Goal: Task Accomplishment & Management: Manage account settings

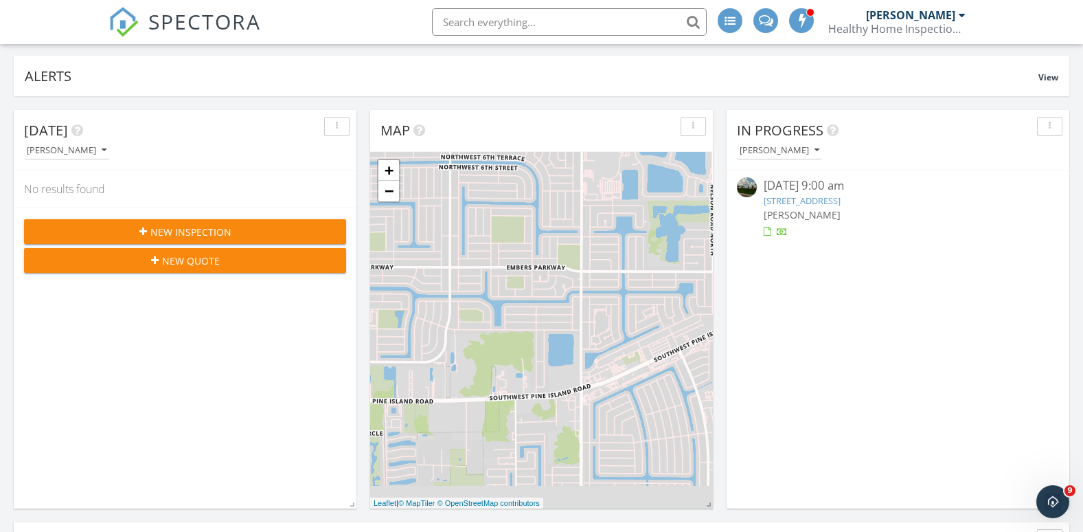
scroll to position [481, 0]
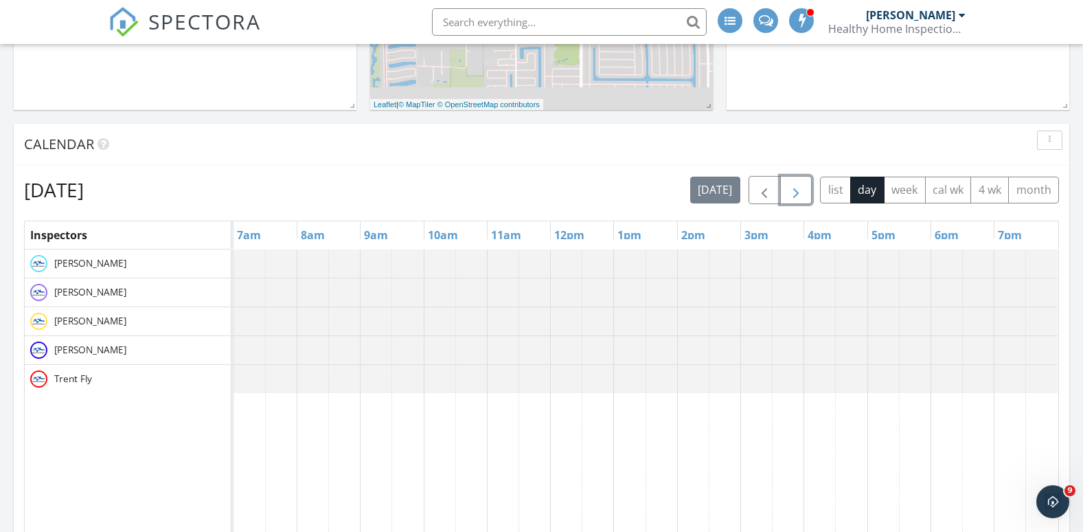
click at [791, 189] on span "button" at bounding box center [796, 190] width 16 height 16
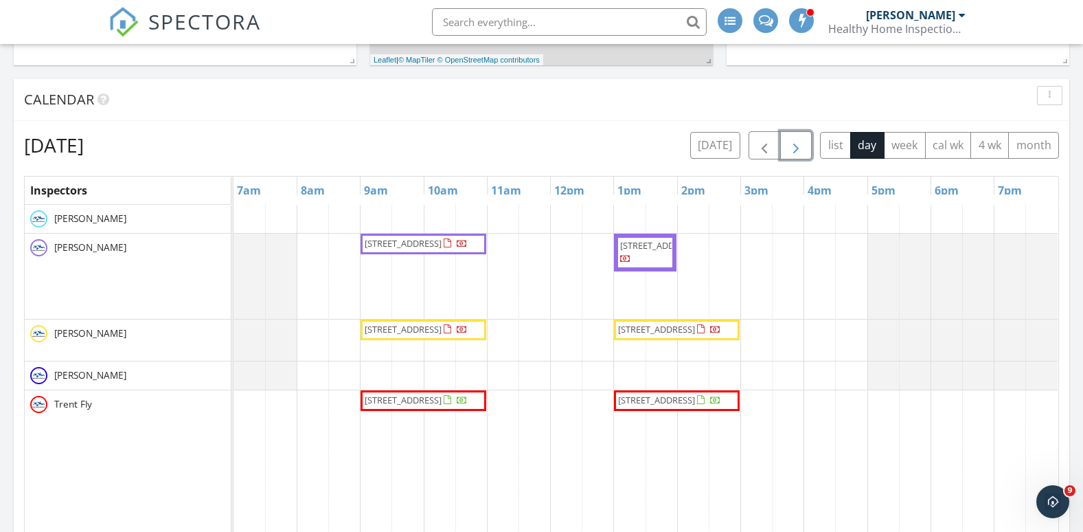
scroll to position [550, 0]
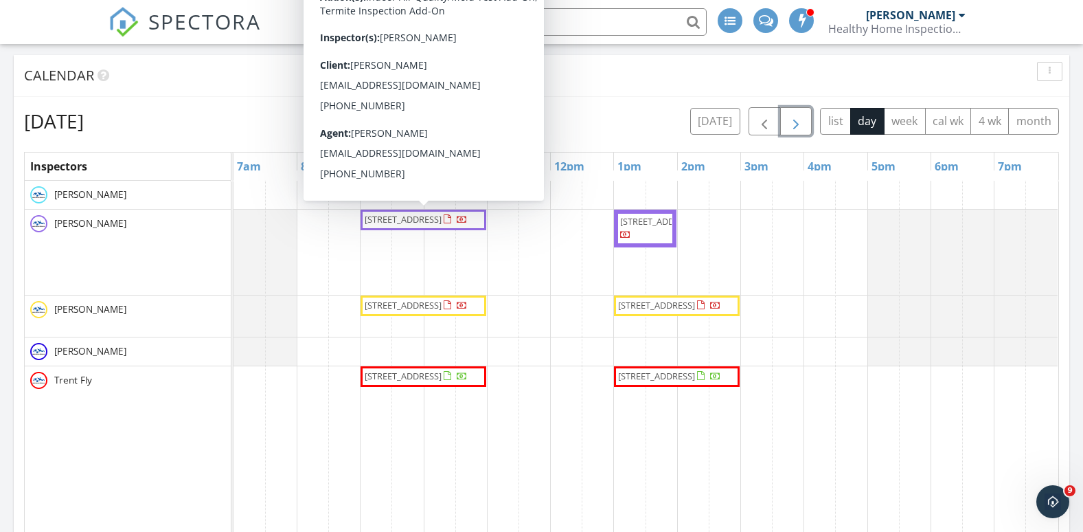
click at [376, 220] on span "3610 SE 18th Place, Cape Coral 33904" at bounding box center [403, 219] width 77 height 12
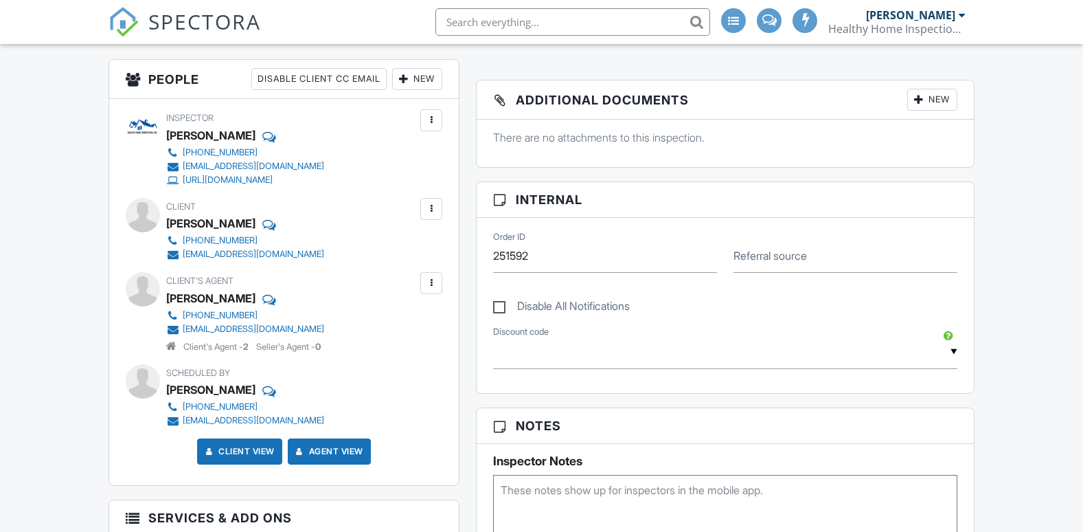
scroll to position [275, 0]
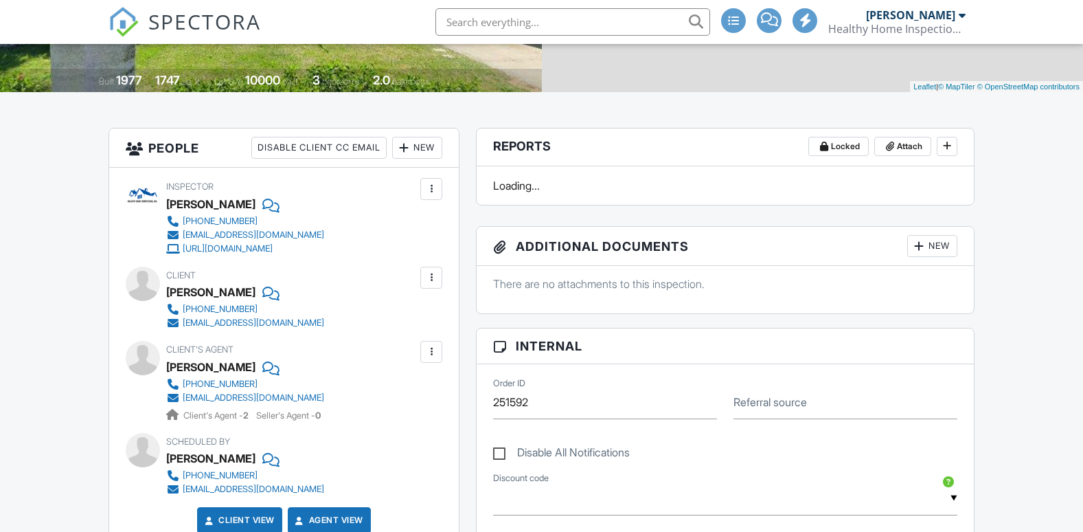
click at [422, 148] on div "New" at bounding box center [417, 148] width 50 height 22
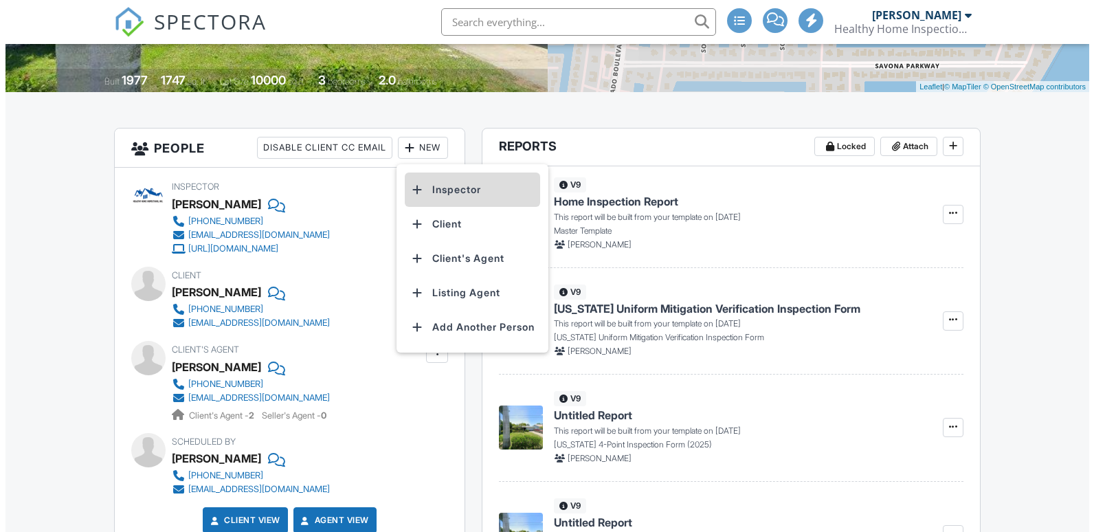
scroll to position [0, 0]
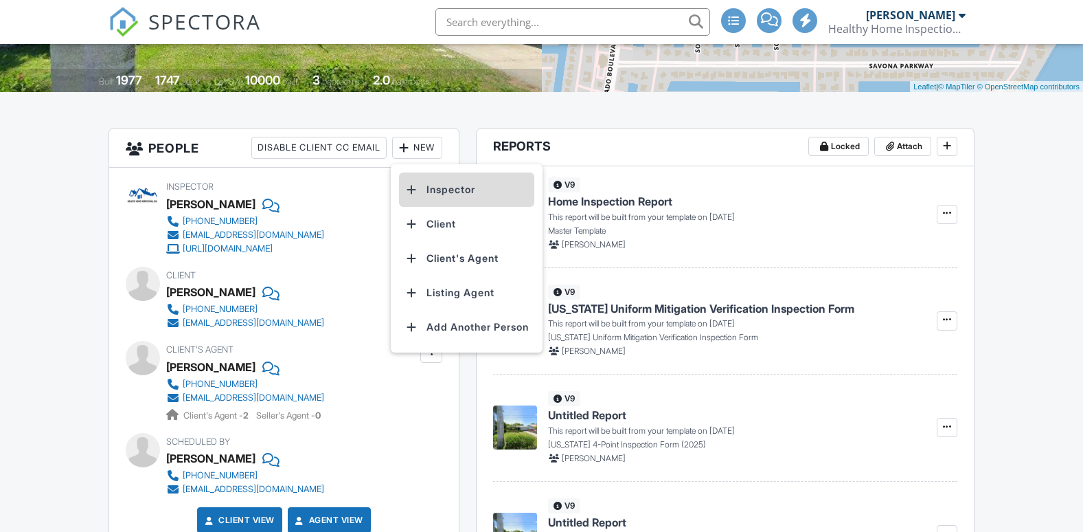
click at [441, 190] on li "Inspector" at bounding box center [466, 189] width 135 height 34
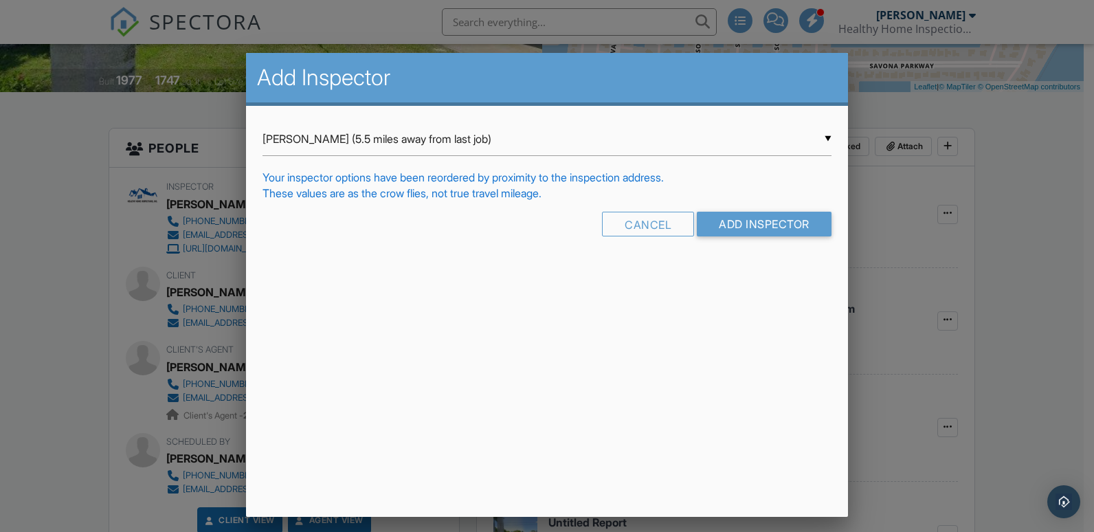
click at [465, 149] on div "▼ Troy Thornhill (5.5 miles away from last job) Troy Thornhill (5.5 miles away …" at bounding box center [546, 139] width 569 height 34
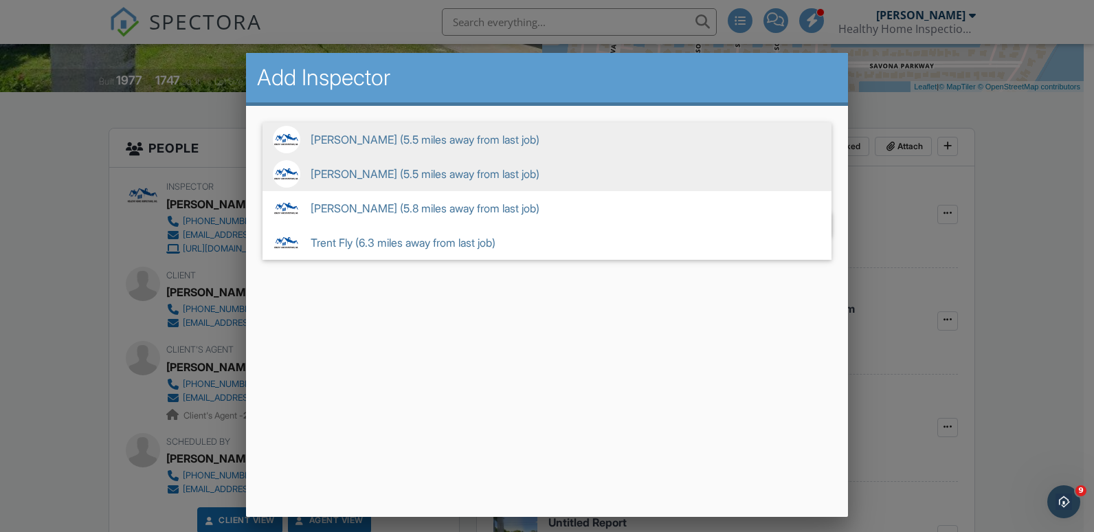
click at [382, 177] on span "Seth Edwards (5.5 miles away from last job)" at bounding box center [546, 174] width 569 height 34
type input "Seth Edwards (5.5 miles away from last job)"
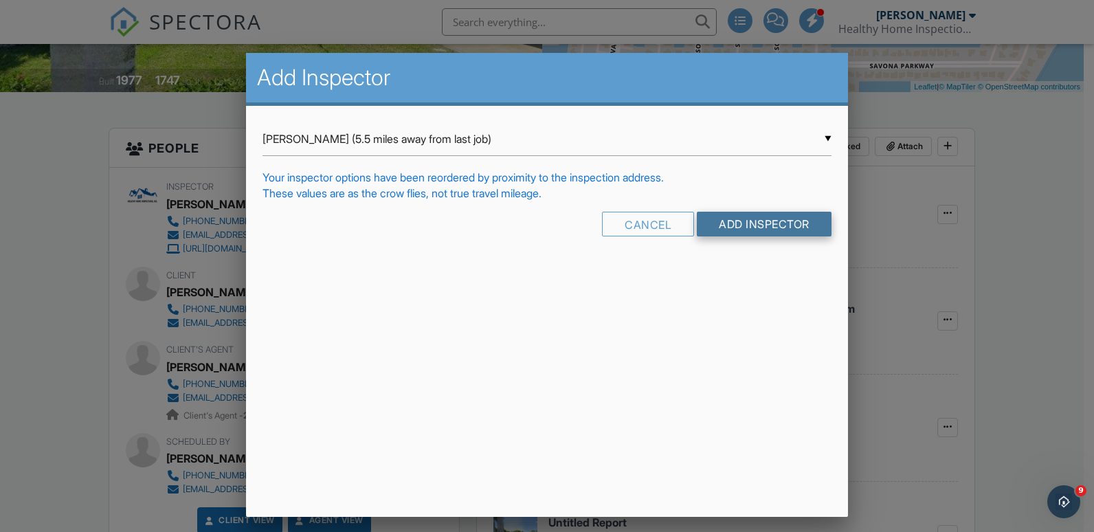
click at [784, 223] on input "Add Inspector" at bounding box center [764, 224] width 135 height 25
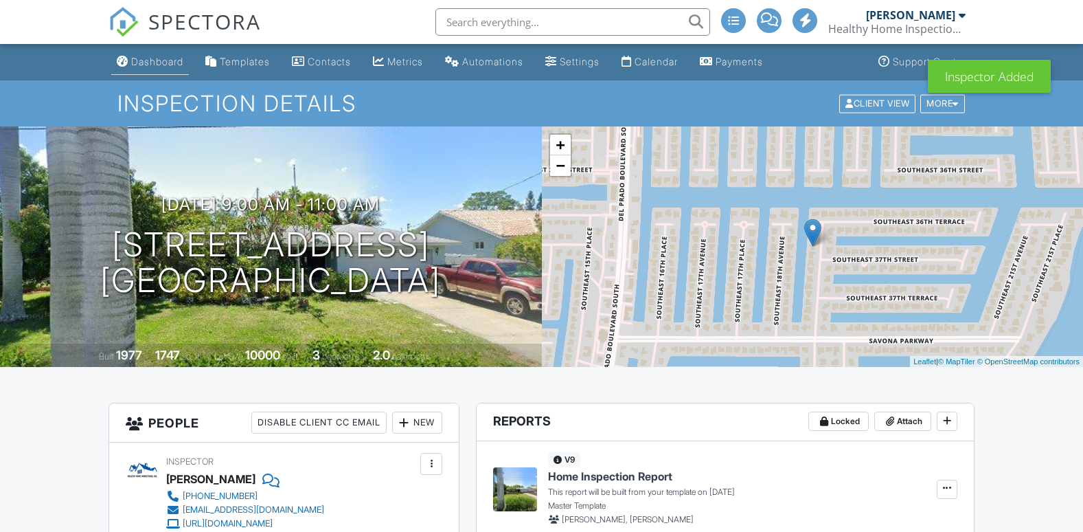
click at [175, 62] on div "Dashboard" at bounding box center [157, 62] width 52 height 12
